Goal: Task Accomplishment & Management: Use online tool/utility

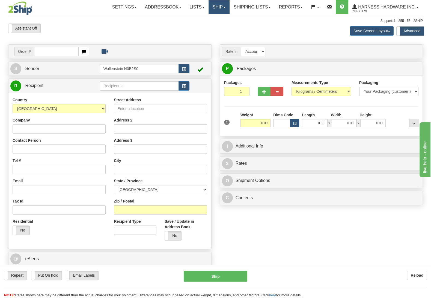
click at [221, 10] on link "Ship" at bounding box center [219, 7] width 21 height 14
click at [213, 24] on link "OnHold / Order Queue" at bounding box center [204, 26] width 49 height 7
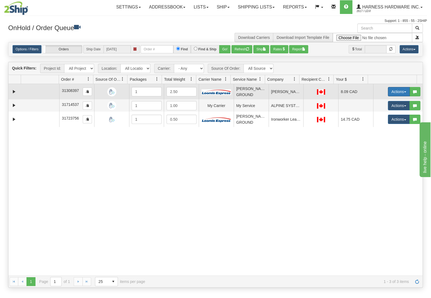
click at [388, 93] on button "Actions" at bounding box center [399, 91] width 22 height 9
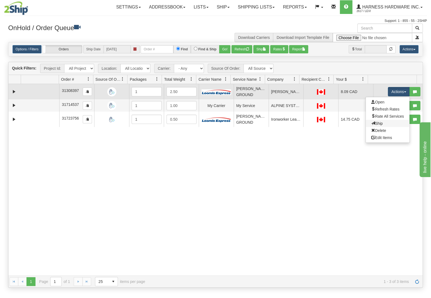
click at [377, 123] on link "Ship" at bounding box center [388, 123] width 44 height 7
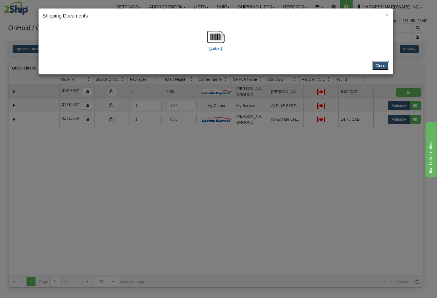
click at [385, 62] on button "Close" at bounding box center [380, 65] width 17 height 9
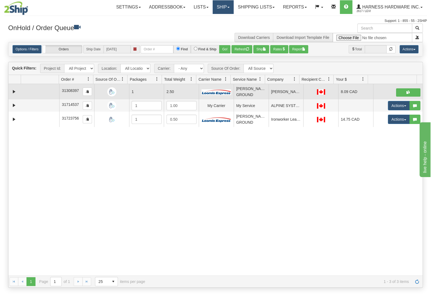
click at [225, 7] on link "Ship" at bounding box center [223, 7] width 21 height 14
click at [220, 17] on link "Ship Screen" at bounding box center [208, 19] width 49 height 7
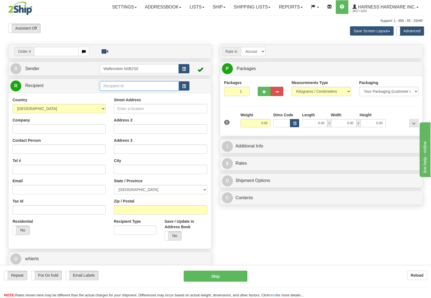
click at [120, 86] on input "text" at bounding box center [139, 85] width 79 height 9
type input "lith"
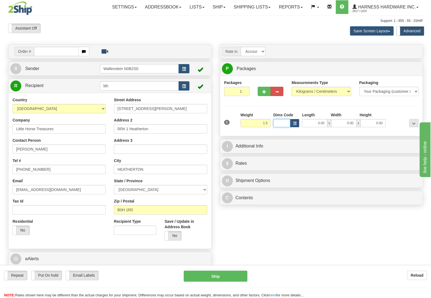
type input "1.50"
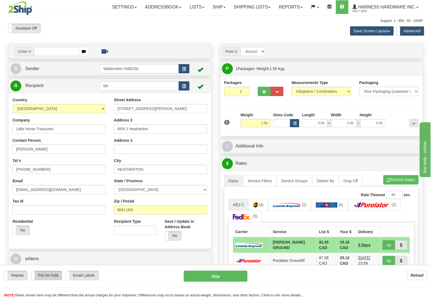
click at [54, 277] on label "Put On hold" at bounding box center [46, 274] width 31 height 9
click at [212, 279] on button "Hold" at bounding box center [216, 275] width 64 height 11
type input "DD"
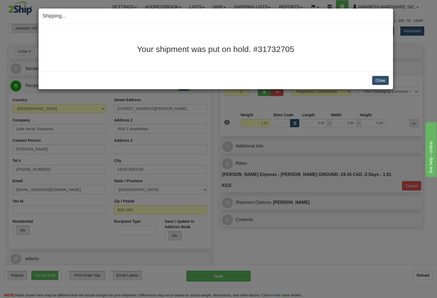
click at [383, 78] on button "Close" at bounding box center [380, 80] width 17 height 9
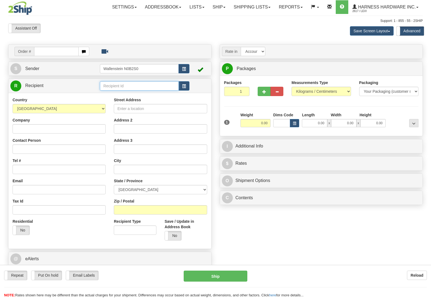
drag, startPoint x: 0, startPoint y: 0, endPoint x: 128, endPoint y: 86, distance: 154.0
click at [128, 86] on input "text" at bounding box center [139, 85] width 79 height 9
type input "nbm"
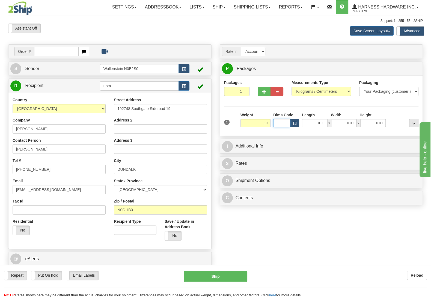
type input "10.00"
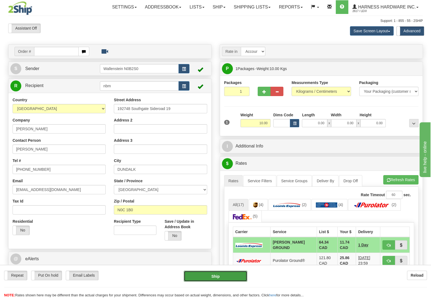
click at [208, 275] on button "Ship" at bounding box center [216, 275] width 64 height 11
type input "DD"
